Goal: Check status: Check status

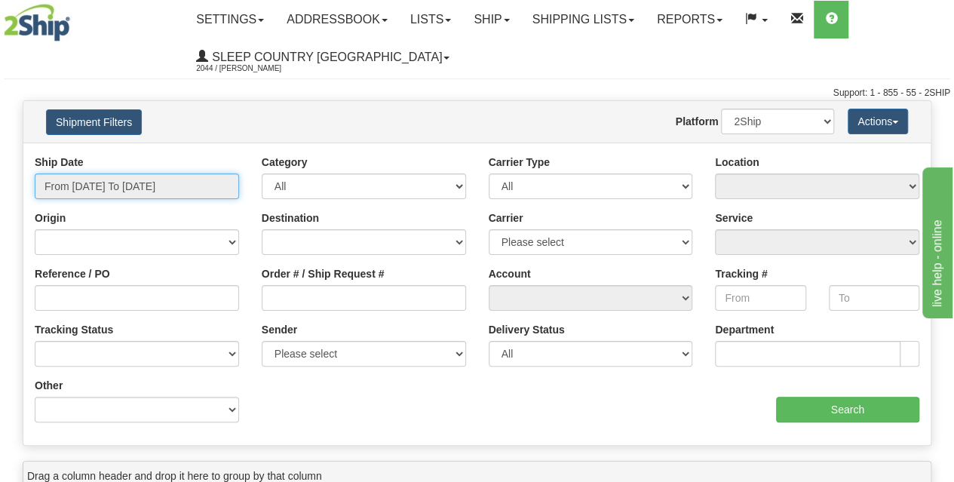
click at [133, 192] on input "From [DATE] To [DATE]" at bounding box center [137, 186] width 204 height 26
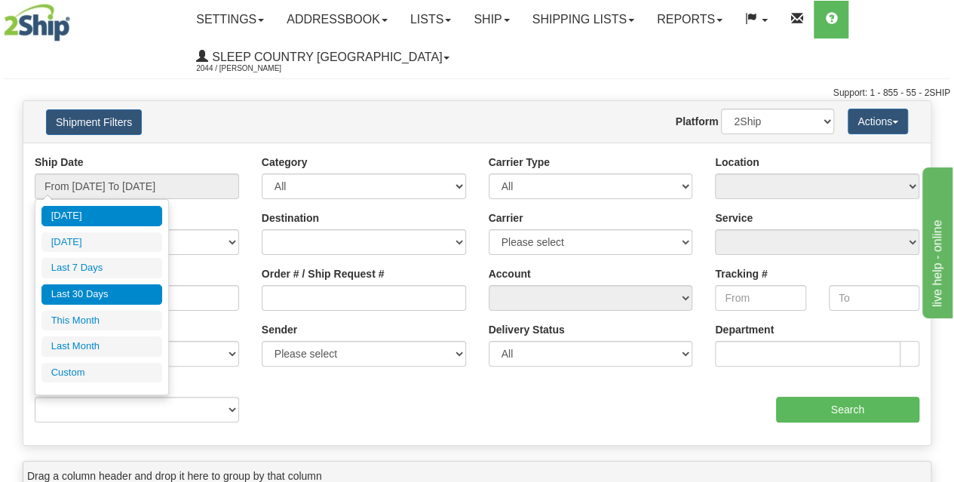
click at [91, 297] on li "Last 30 Days" at bounding box center [101, 294] width 121 height 20
type input "From [DATE] To [DATE]"
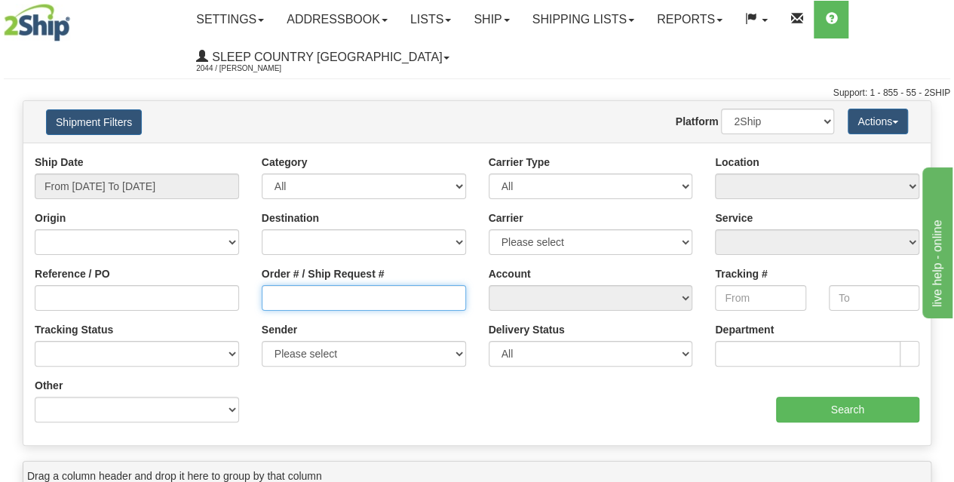
click at [324, 301] on input "Order # / Ship Request #" at bounding box center [364, 298] width 204 height 26
paste input "9002H994497"
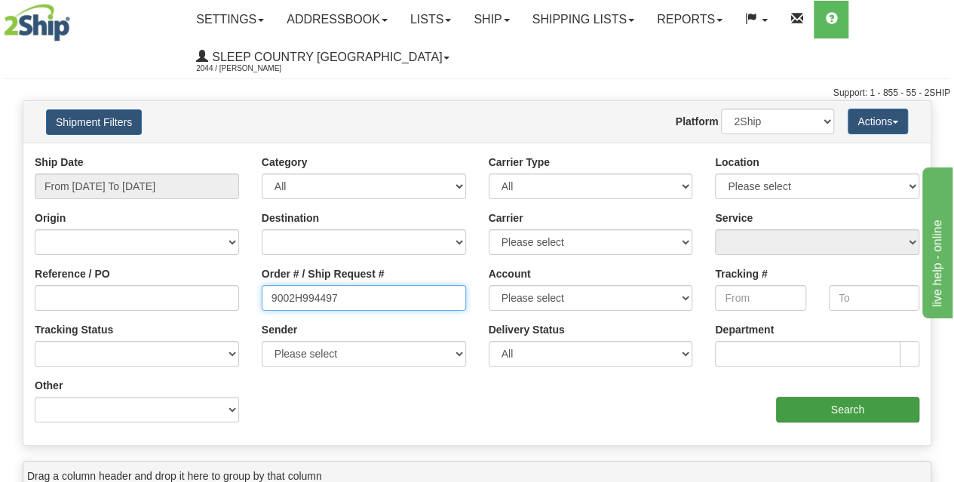
type input "9002H994497"
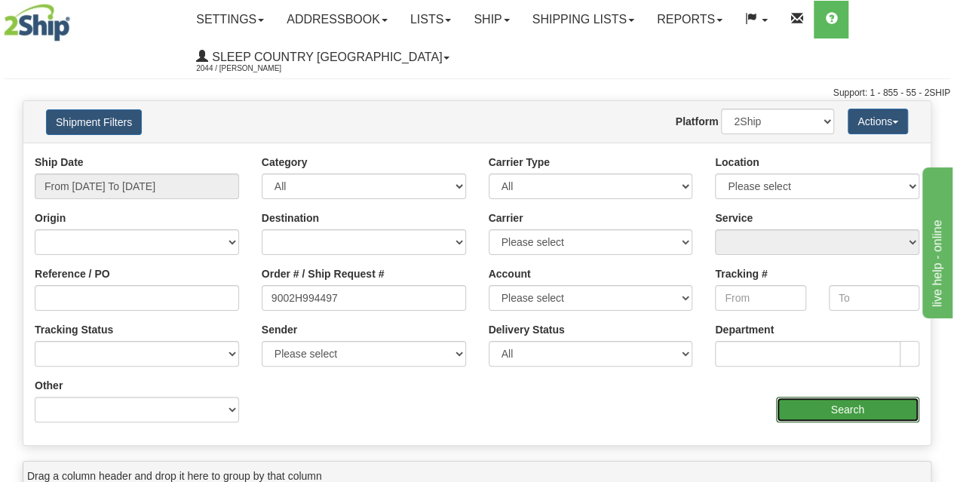
click at [799, 410] on input "Search" at bounding box center [848, 410] width 144 height 26
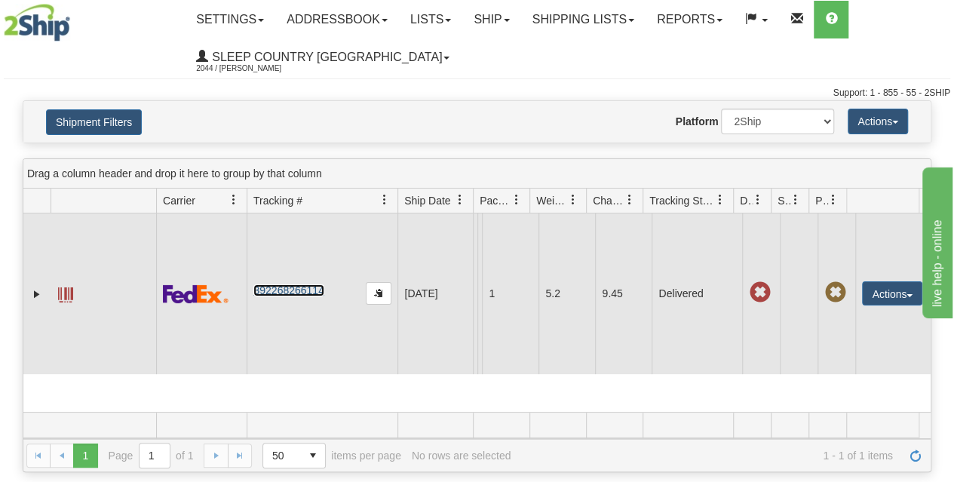
click at [303, 290] on link "392268266114" at bounding box center [288, 290] width 70 height 12
